Goal: Information Seeking & Learning: Understand process/instructions

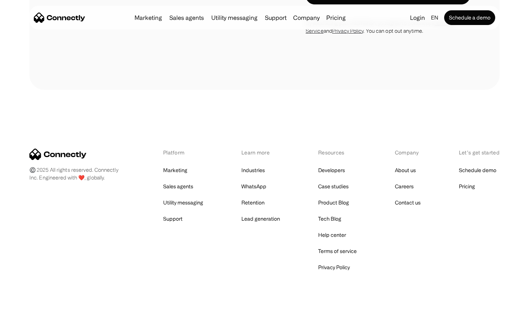
scroll to position [1936, 0]
